Goal: Task Accomplishment & Management: Manage account settings

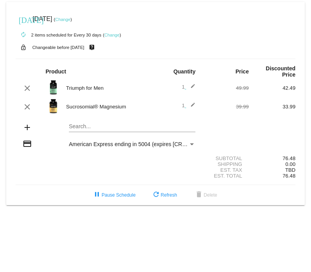
click at [81, 127] on mat-card "[DATE] [DATE] ( Change ) autorenew 2 items scheduled for Every 30 days ( Change…" at bounding box center [155, 103] width 298 height 203
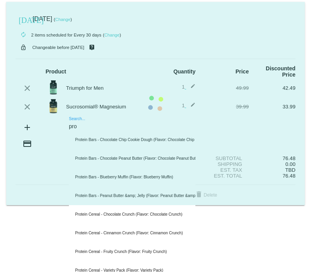
click at [99, 127] on mat-card "[DATE] [DATE] ( Change ) autorenew 2 items scheduled for Every 30 days ( Change…" at bounding box center [155, 103] width 298 height 203
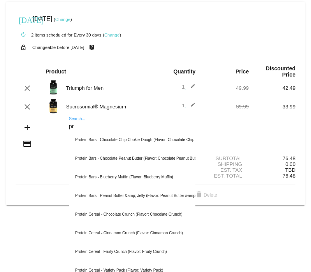
type input "p"
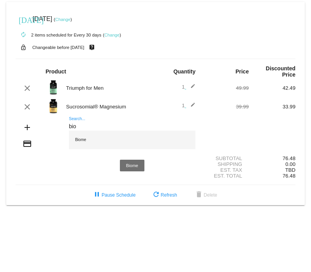
type input "bio"
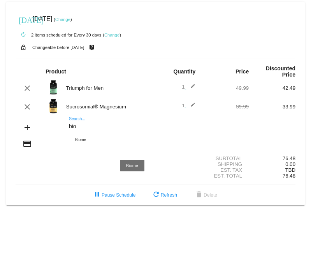
click at [83, 139] on div "Biome" at bounding box center [132, 140] width 126 height 19
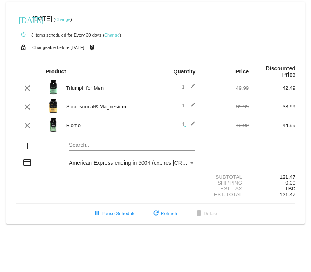
click at [184, 107] on span "1 edit" at bounding box center [189, 106] width 14 height 6
click at [192, 107] on mat-icon "edit" at bounding box center [190, 106] width 9 height 9
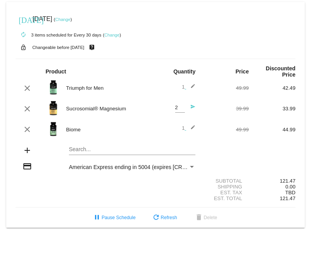
click at [182, 108] on input "2" at bounding box center [180, 108] width 10 height 6
click at [182, 108] on input "3" at bounding box center [180, 108] width 10 height 6
click at [182, 111] on input "2" at bounding box center [180, 108] width 10 height 6
type input "1"
click at [182, 111] on input "1" at bounding box center [180, 108] width 10 height 6
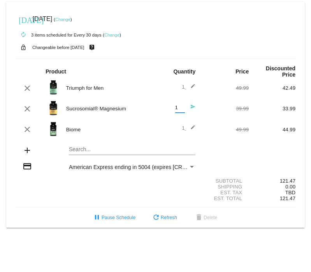
click at [182, 111] on input "1" at bounding box center [180, 108] width 10 height 6
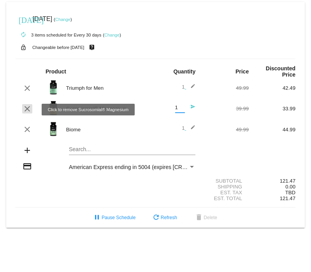
click at [25, 110] on mat-icon "clear" at bounding box center [27, 108] width 9 height 9
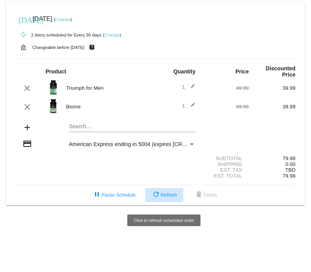
click at [162, 197] on span "refresh Refresh" at bounding box center [164, 195] width 26 height 5
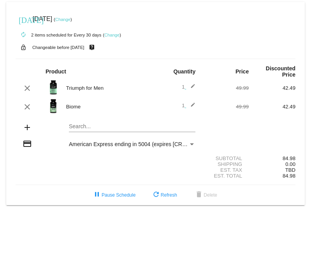
click at [185, 259] on body "[DATE] [DATE] ( Change ) autorenew 2 items scheduled for Every 30 days ( Change…" at bounding box center [155, 136] width 311 height 272
click at [70, 19] on link "Change" at bounding box center [62, 19] width 15 height 5
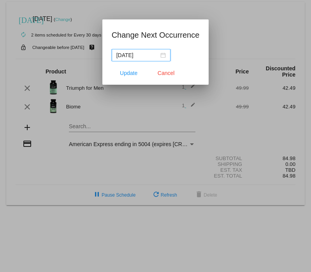
click at [156, 54] on div "[DATE]" at bounding box center [140, 55] width 49 height 9
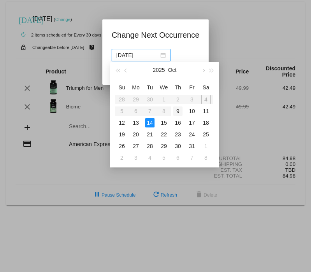
click at [178, 112] on div "9" at bounding box center [177, 111] width 9 height 9
type input "[DATE]"
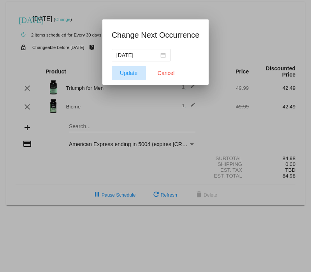
click at [121, 76] on button "Update" at bounding box center [129, 73] width 34 height 14
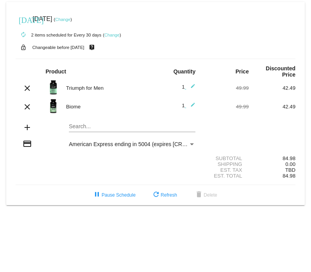
click at [180, 40] on div "autorenew 2 items scheduled for Every 30 days ( Change )" at bounding box center [156, 35] width 280 height 16
